Goal: Check status: Check status

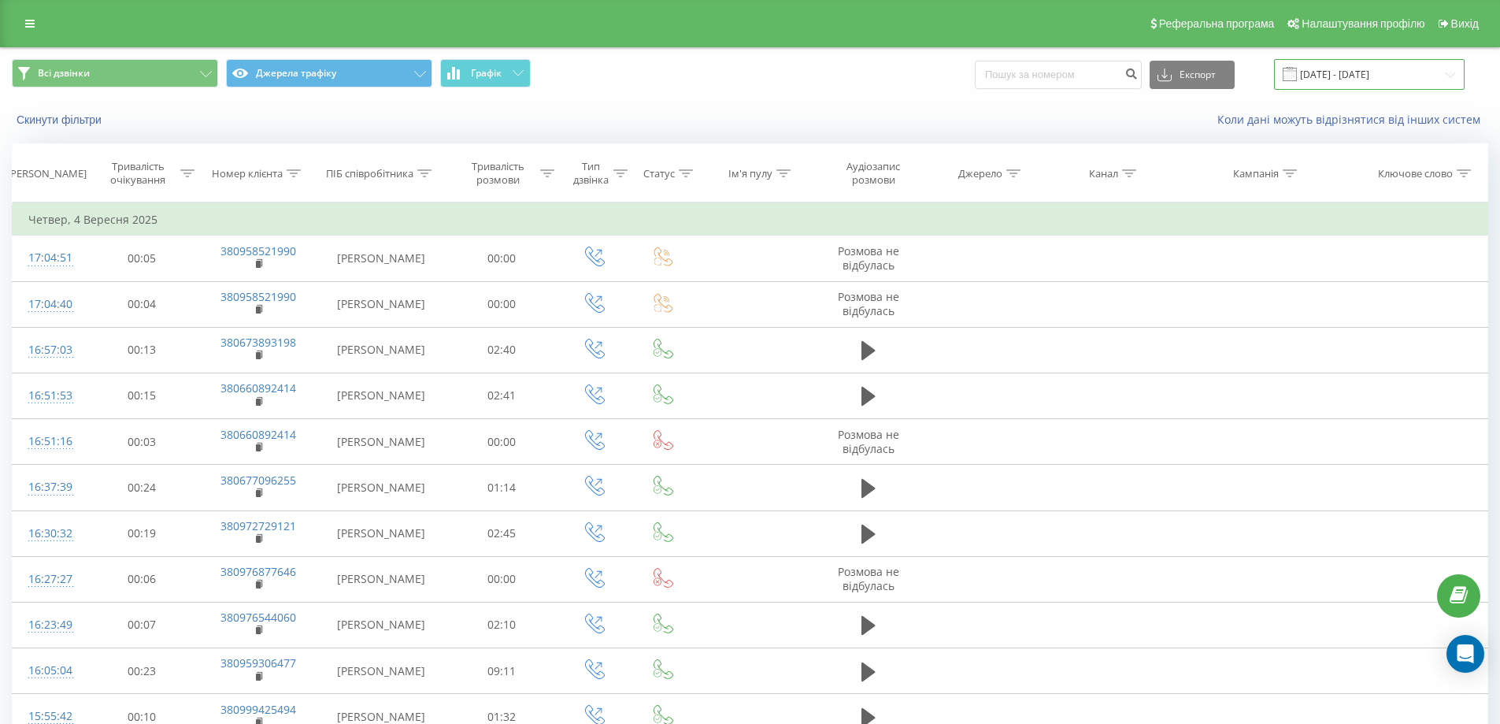
click at [1442, 72] on input "[DATE] - [DATE]" at bounding box center [1369, 74] width 191 height 31
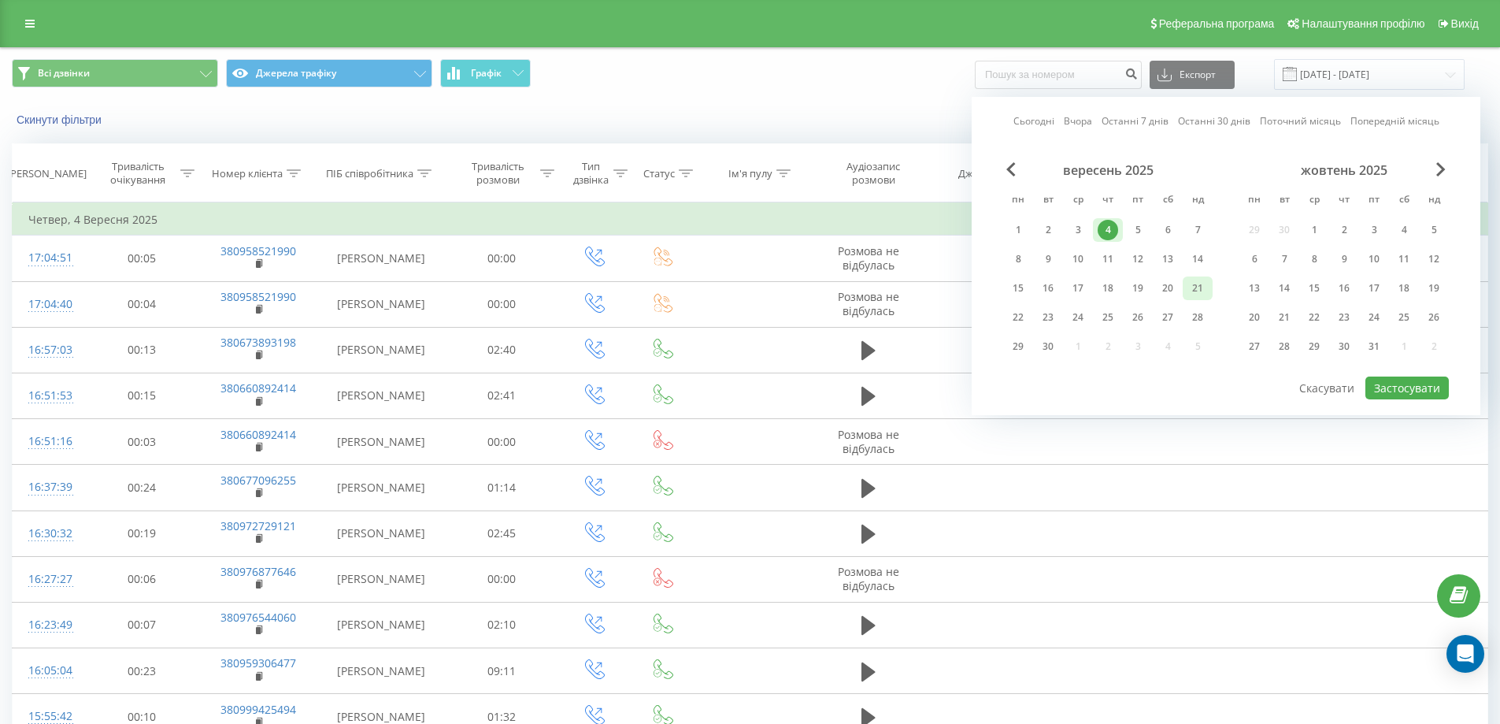
click at [1199, 284] on div "21" at bounding box center [1198, 288] width 20 height 20
click at [1411, 392] on button "Застосувати" at bounding box center [1407, 387] width 83 height 23
type input "[DATE] - [DATE]"
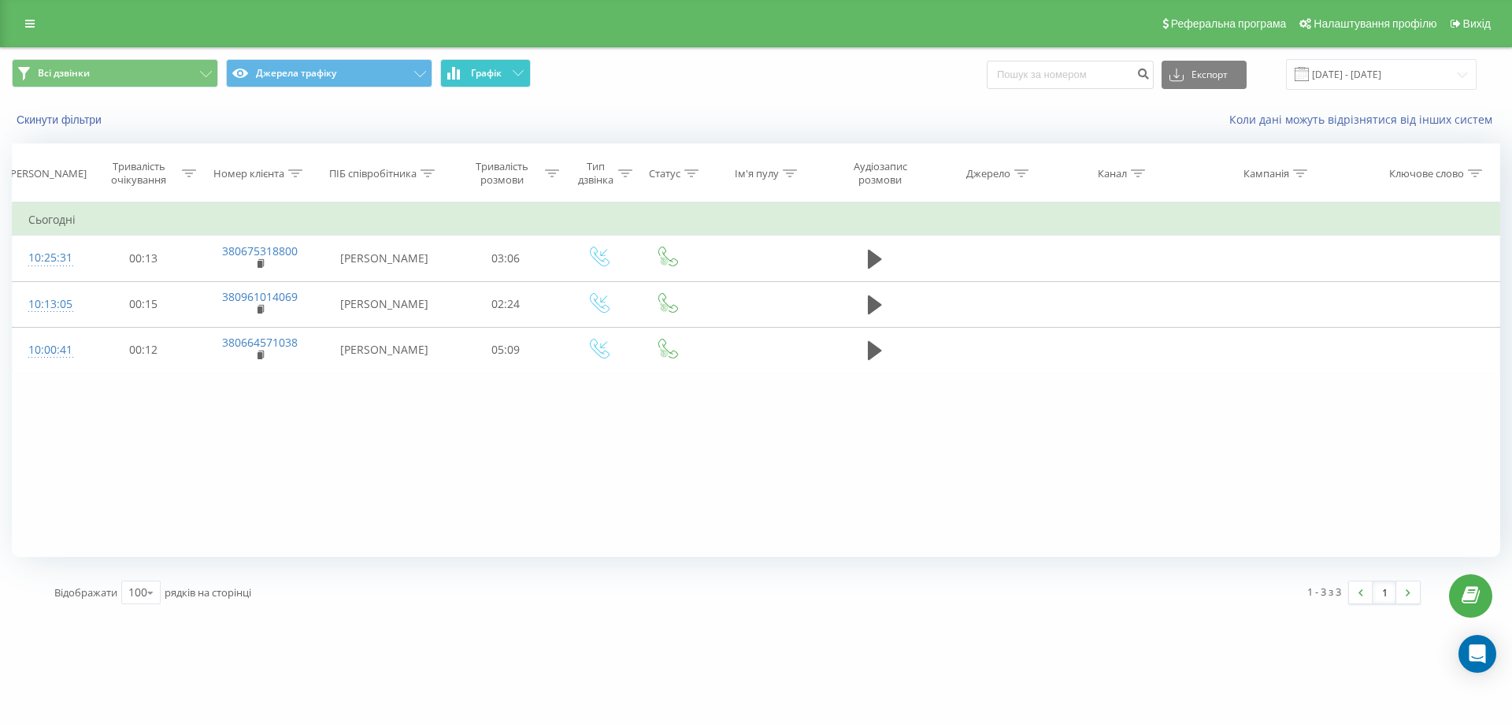
click at [491, 75] on span "Графік" at bounding box center [486, 73] width 31 height 11
